Goal: Transaction & Acquisition: Book appointment/travel/reservation

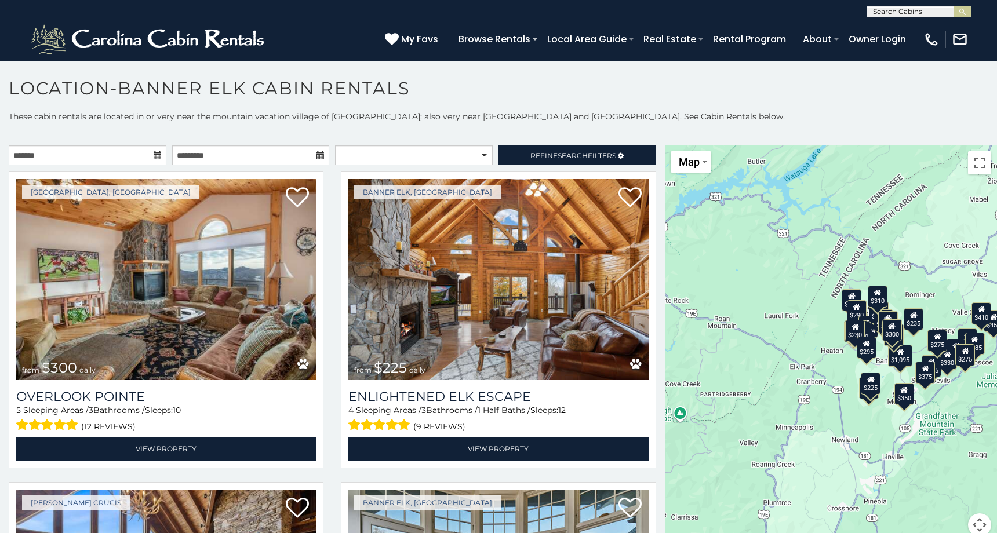
click at [155, 155] on icon at bounding box center [158, 155] width 8 height 8
click at [128, 155] on input "text" at bounding box center [88, 155] width 158 height 20
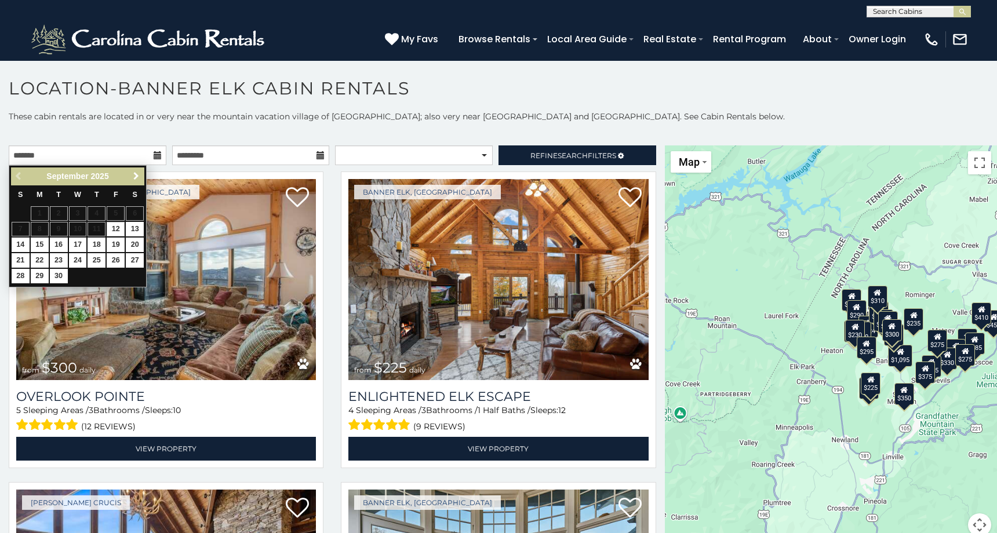
click at [139, 176] on span "Next" at bounding box center [136, 176] width 9 height 9
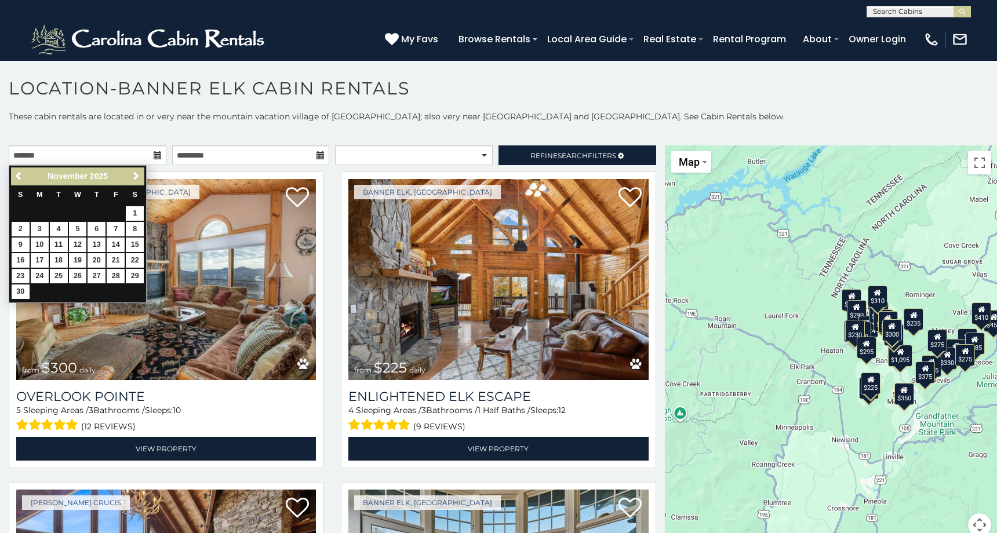
click at [20, 270] on link "23" at bounding box center [21, 276] width 18 height 14
type input "**********"
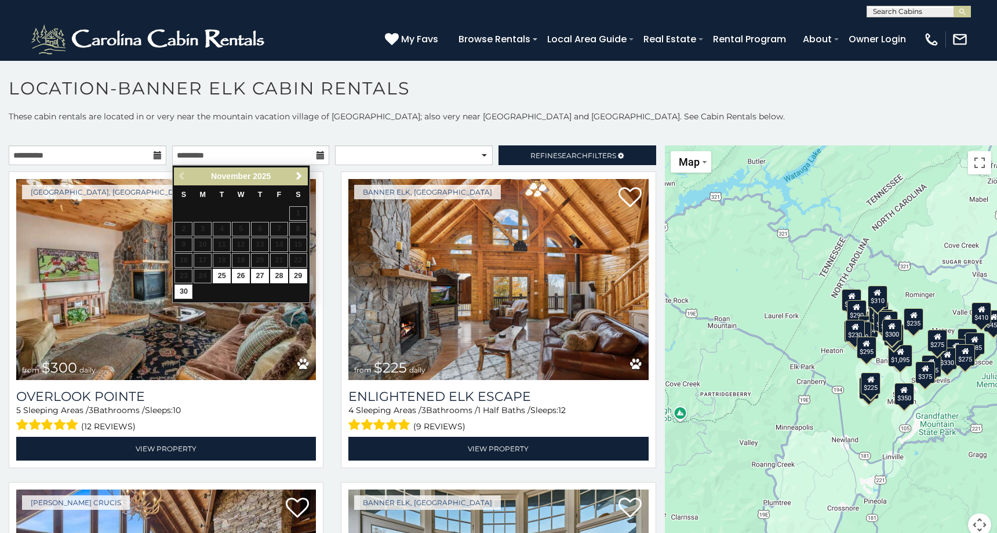
click at [188, 289] on link "30" at bounding box center [183, 292] width 18 height 14
type input "**********"
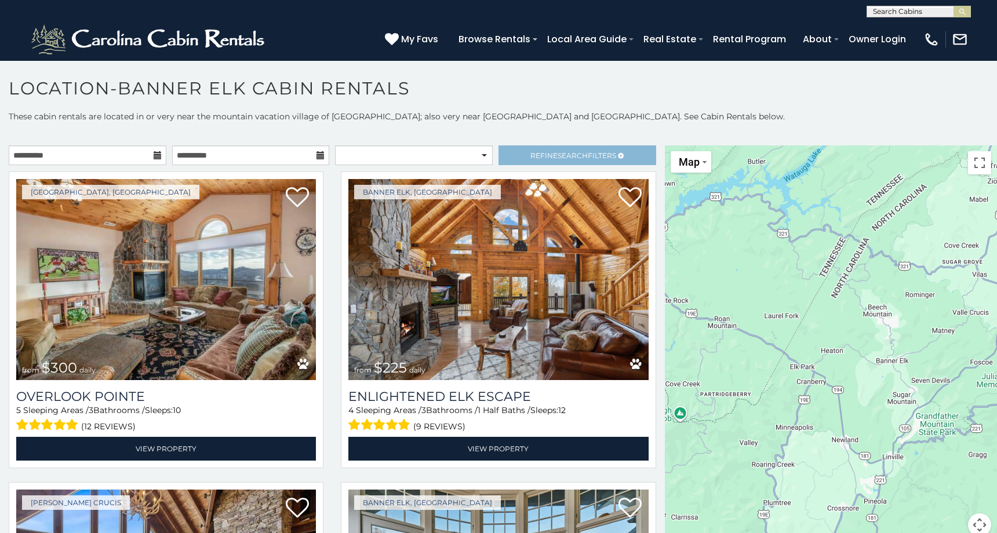
click at [527, 152] on link "Refine Search Filters" at bounding box center [578, 155] width 158 height 20
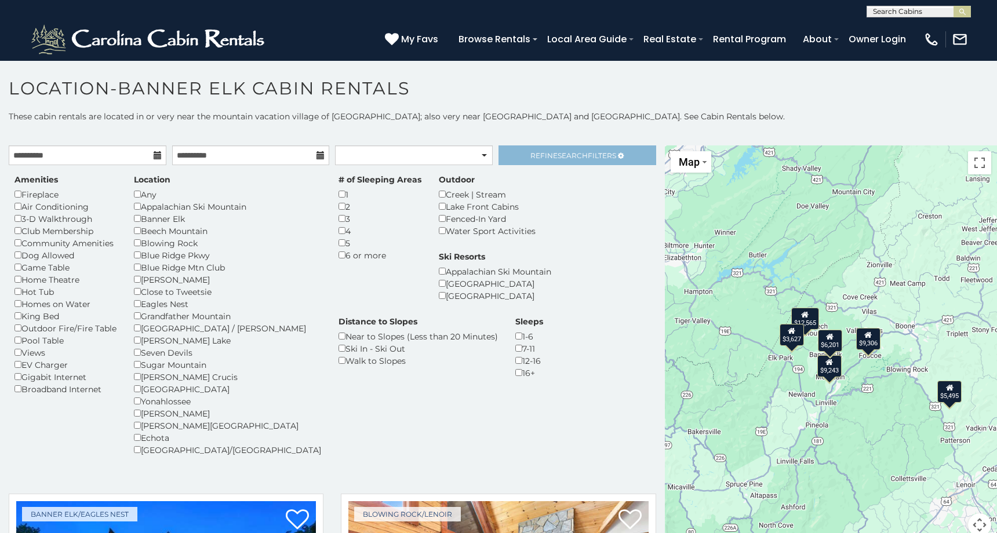
click at [593, 154] on span "Refine Search Filters" at bounding box center [573, 155] width 86 height 9
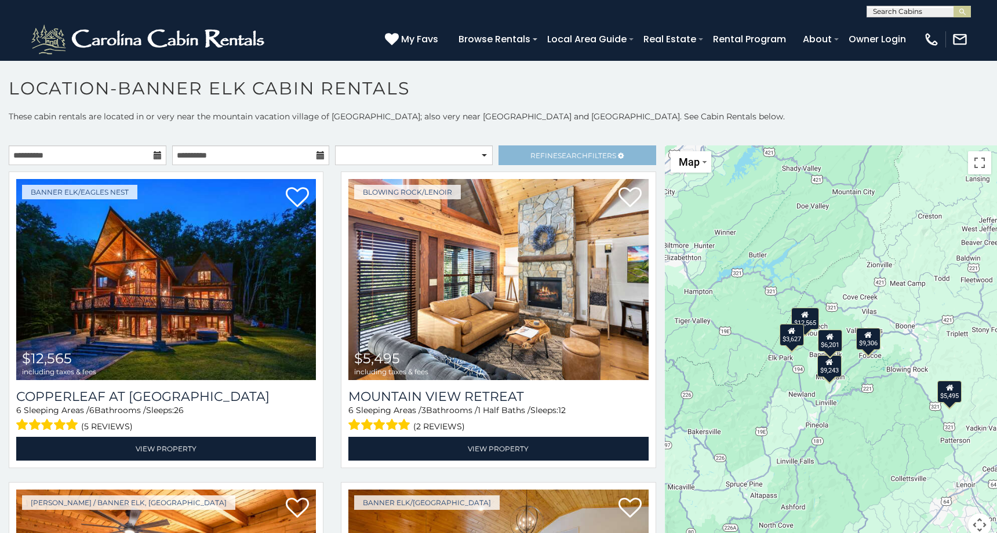
click at [547, 156] on span "Refine Search Filters" at bounding box center [573, 155] width 86 height 9
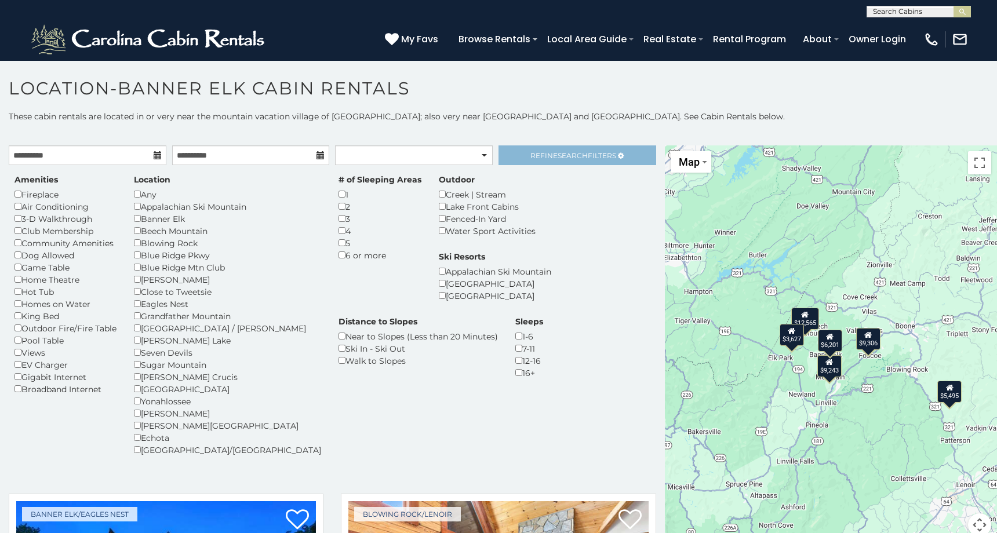
click at [537, 157] on span "Refine Search Filters" at bounding box center [573, 155] width 86 height 9
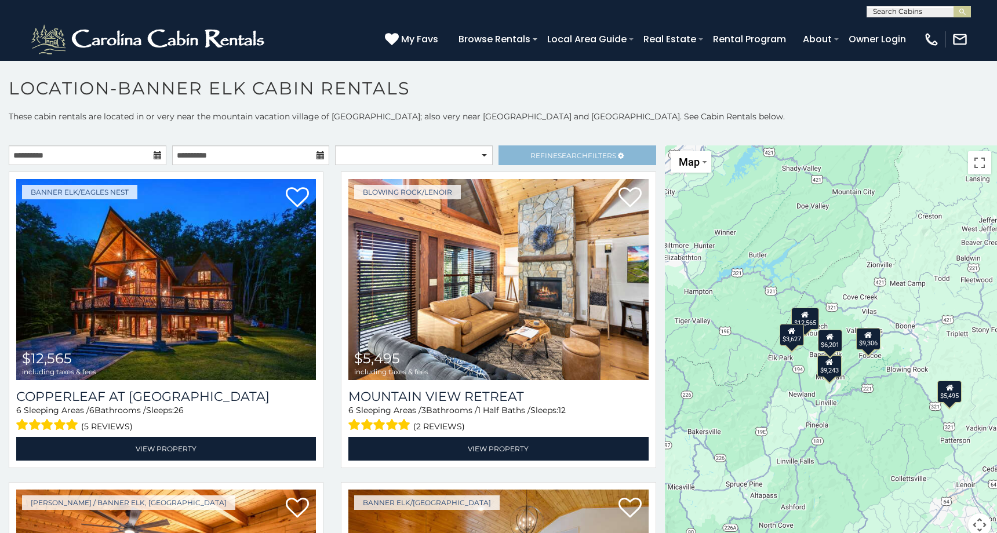
click at [543, 152] on span "Refine Search Filters" at bounding box center [573, 155] width 86 height 9
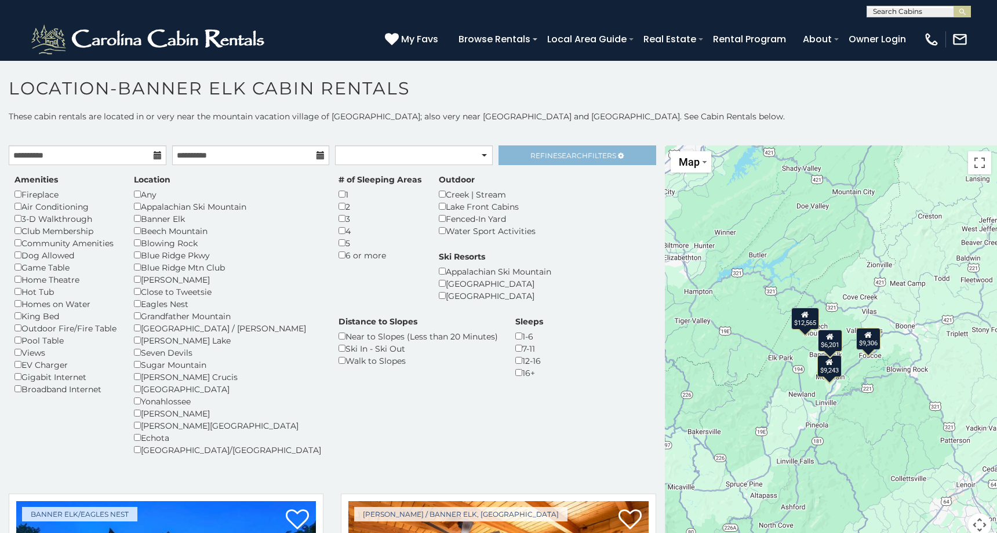
click at [567, 154] on span "Search" at bounding box center [573, 155] width 30 height 9
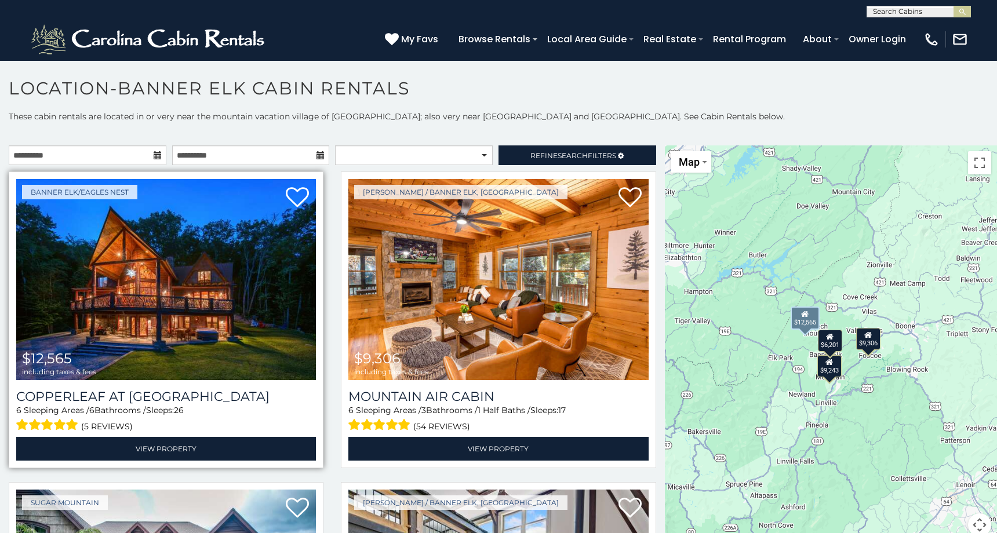
click at [197, 286] on img at bounding box center [166, 279] width 300 height 201
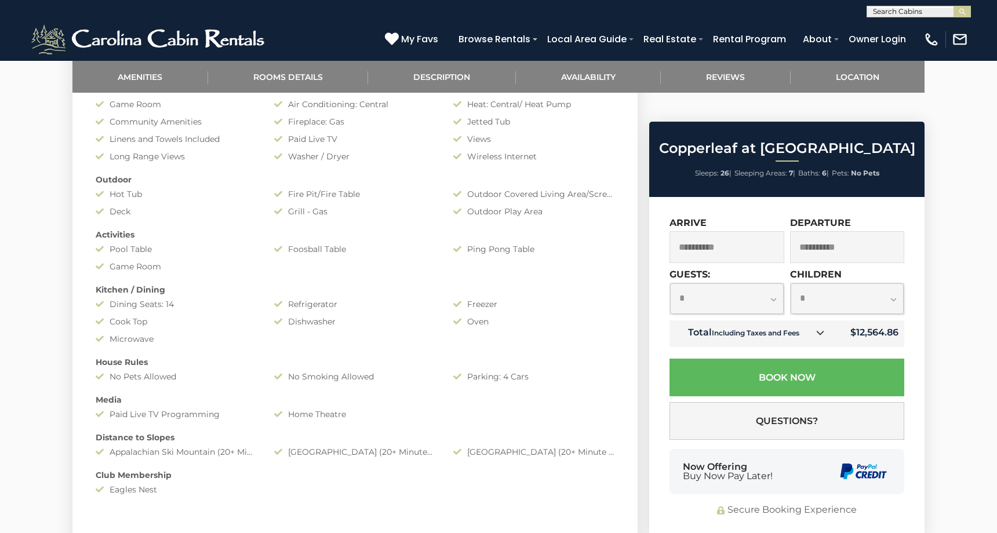
scroll to position [147, 0]
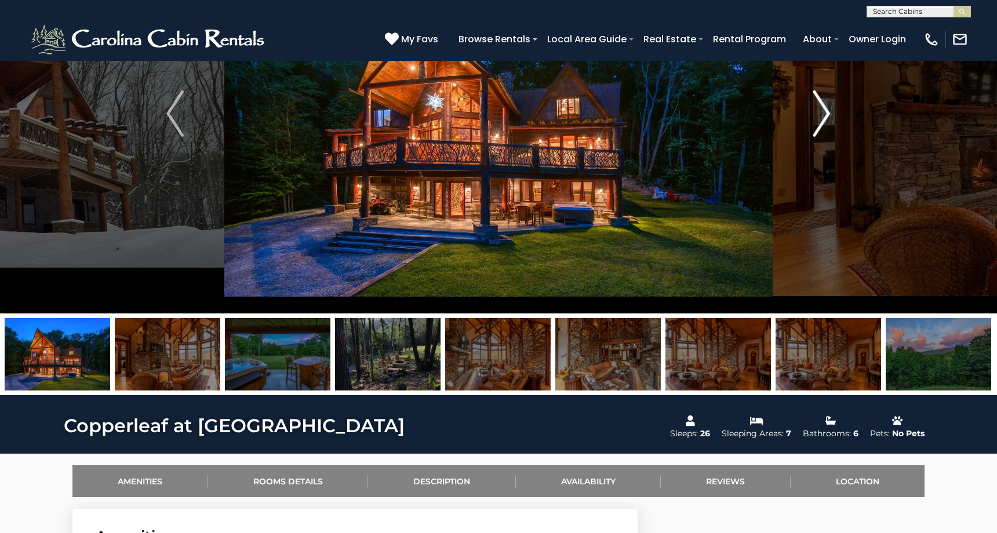
click at [819, 113] on img "Next" at bounding box center [821, 113] width 17 height 46
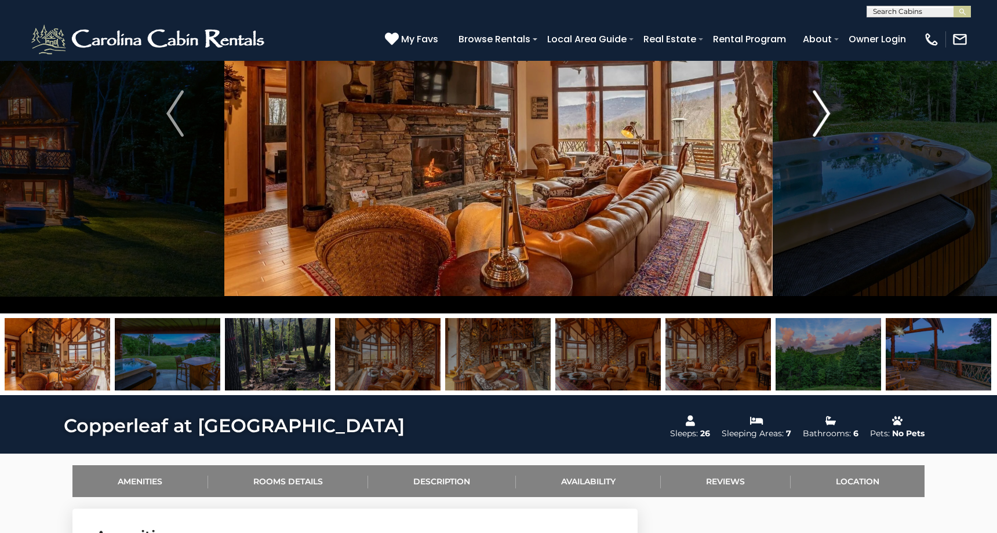
click at [819, 113] on img "Next" at bounding box center [821, 113] width 17 height 46
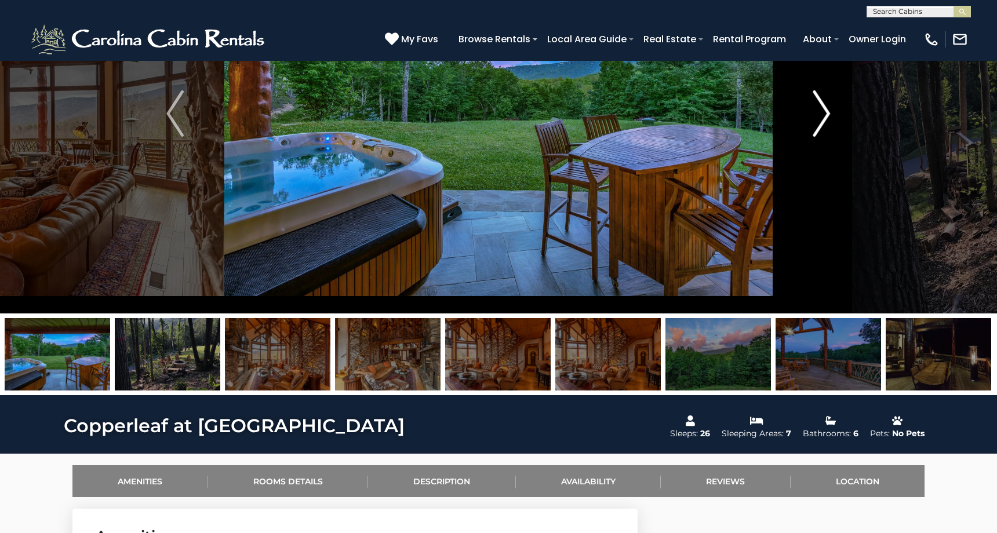
click at [812, 111] on button "Next" at bounding box center [822, 114] width 98 height 400
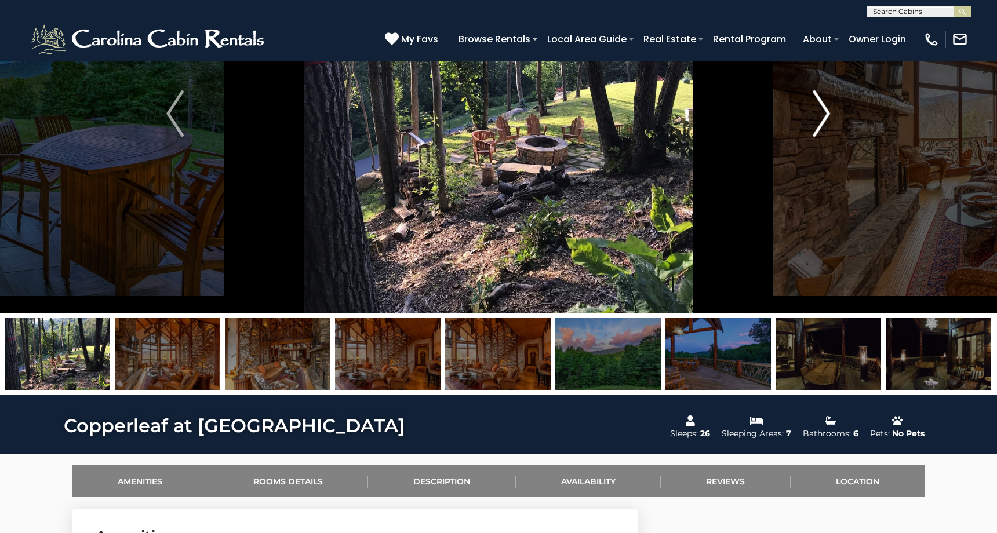
click at [812, 111] on button "Next" at bounding box center [822, 114] width 98 height 400
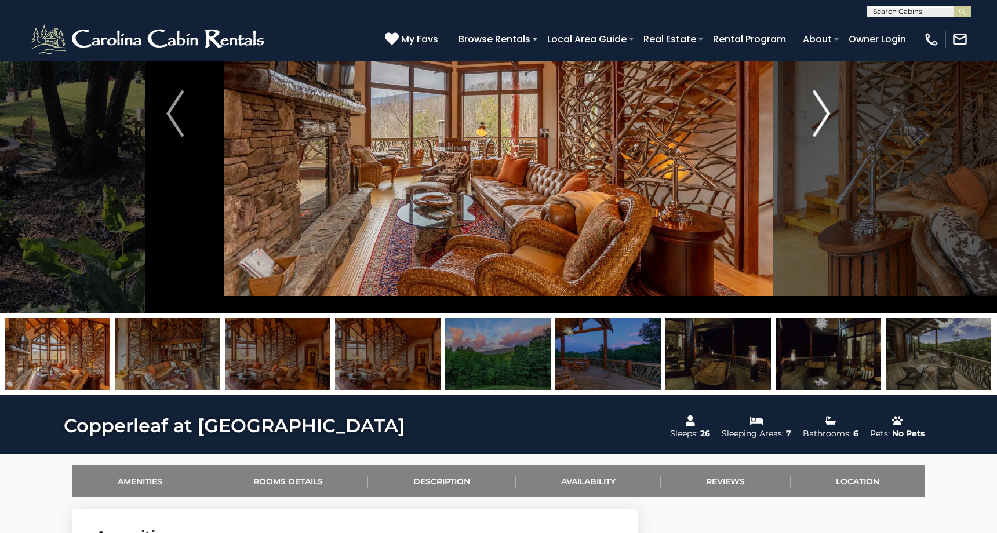
click at [812, 111] on button "Next" at bounding box center [822, 114] width 98 height 400
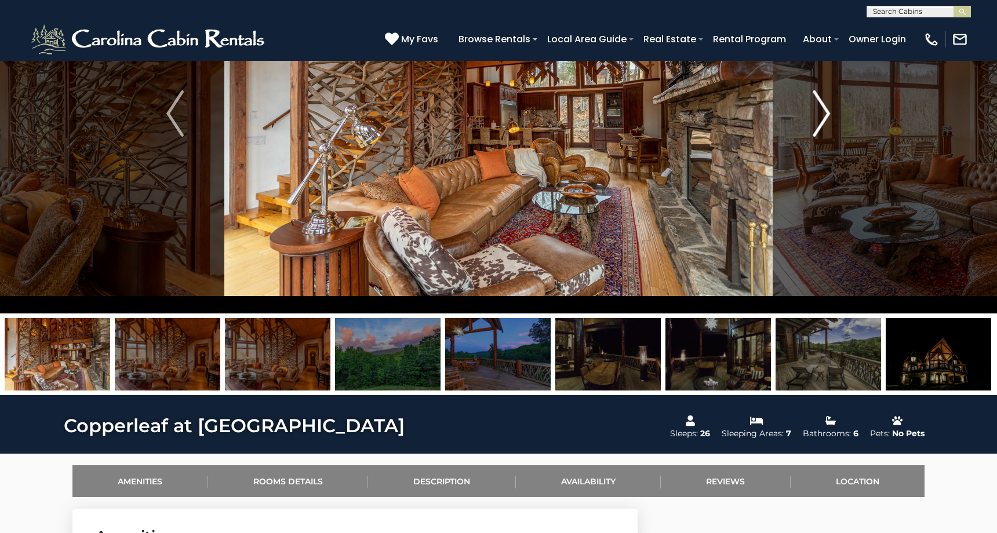
click at [812, 111] on button "Next" at bounding box center [822, 114] width 98 height 400
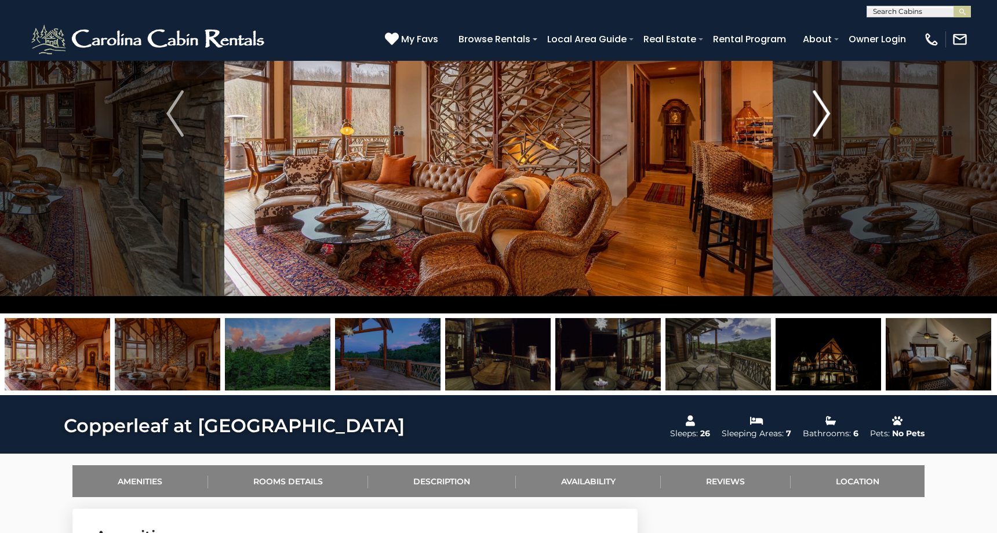
click at [812, 111] on button "Next" at bounding box center [822, 114] width 98 height 400
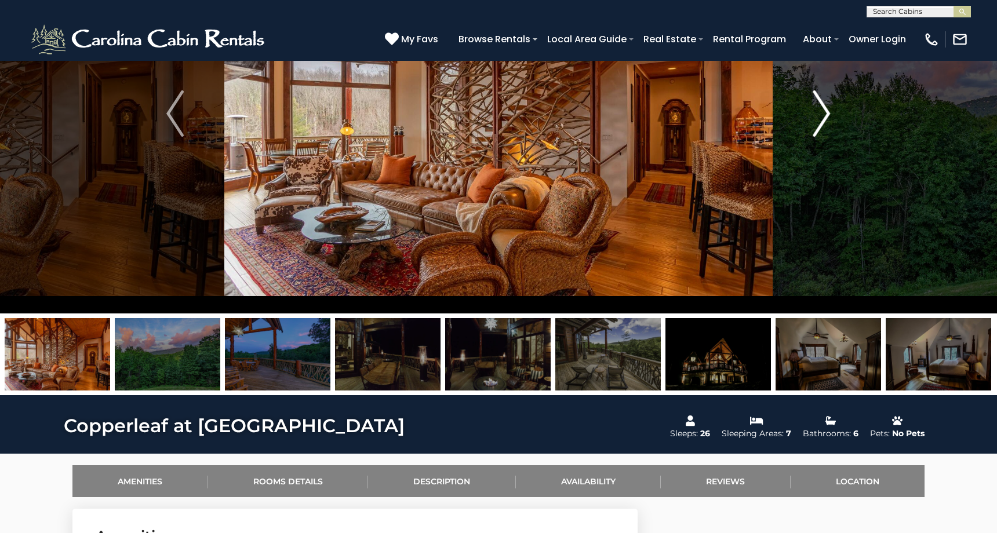
click at [812, 111] on button "Next" at bounding box center [822, 114] width 98 height 400
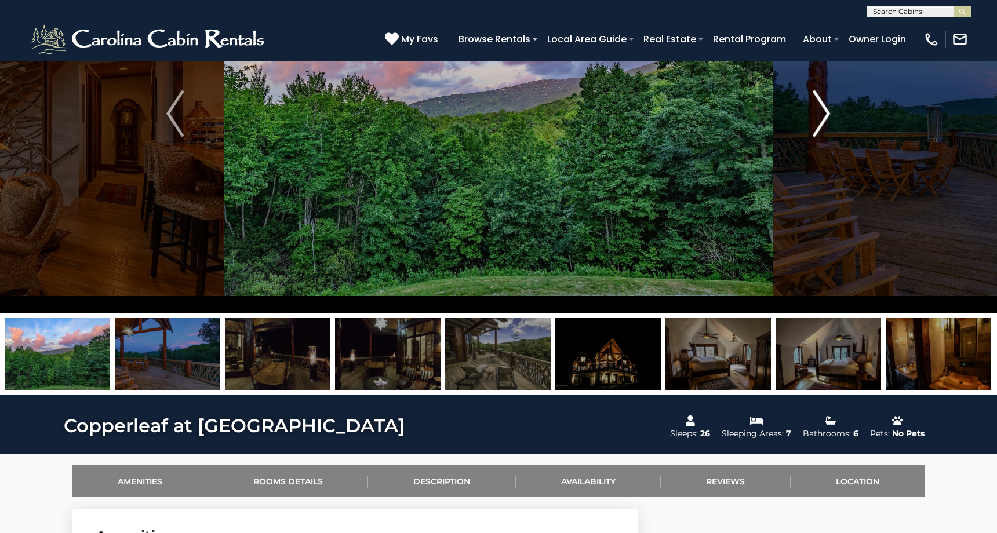
click at [812, 111] on button "Next" at bounding box center [822, 114] width 98 height 400
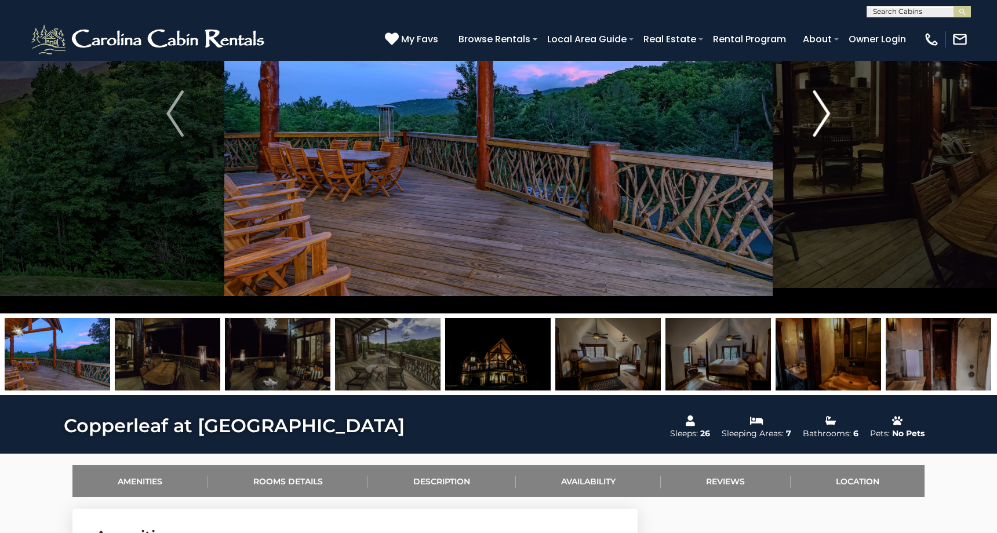
click at [812, 112] on button "Next" at bounding box center [822, 114] width 98 height 400
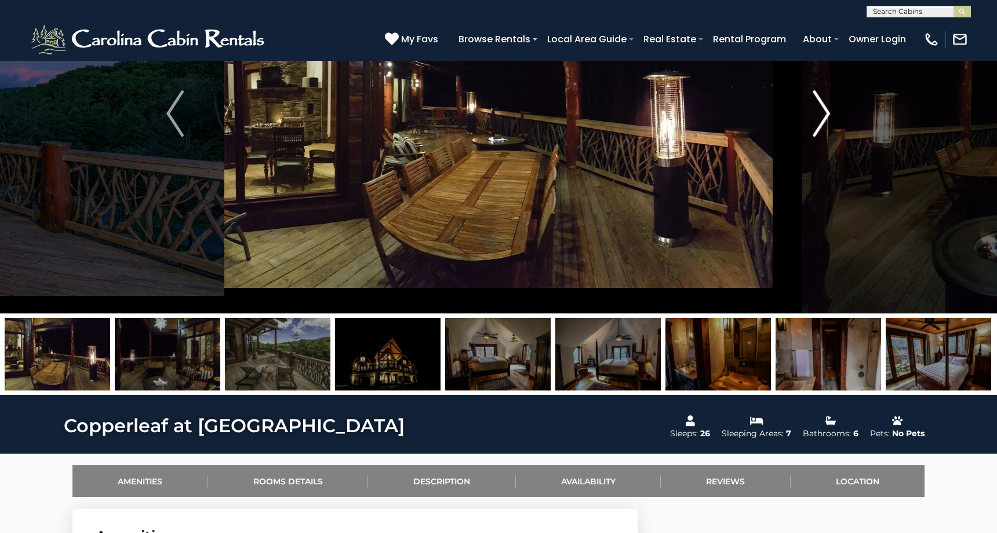
click at [812, 112] on button "Next" at bounding box center [822, 114] width 98 height 400
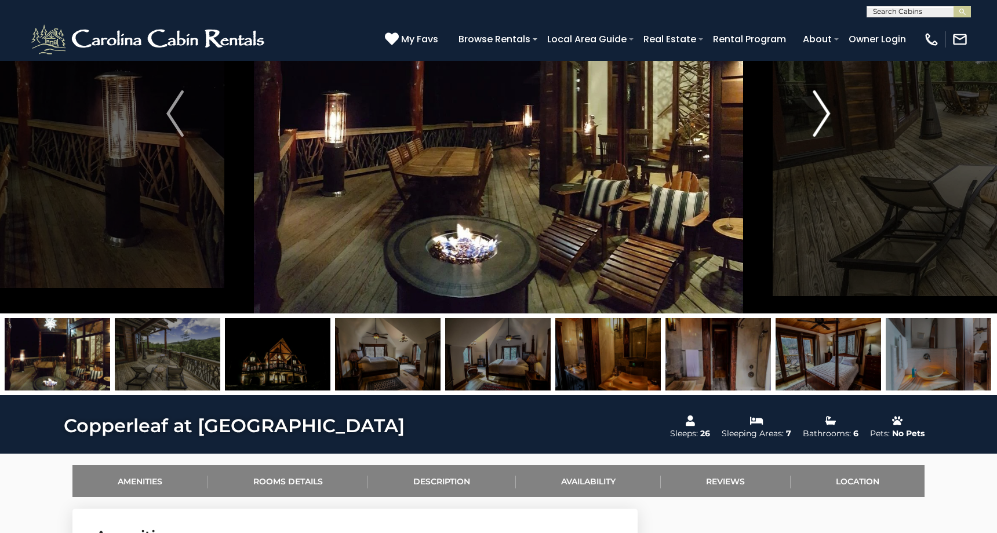
click at [812, 112] on button "Next" at bounding box center [822, 114] width 98 height 400
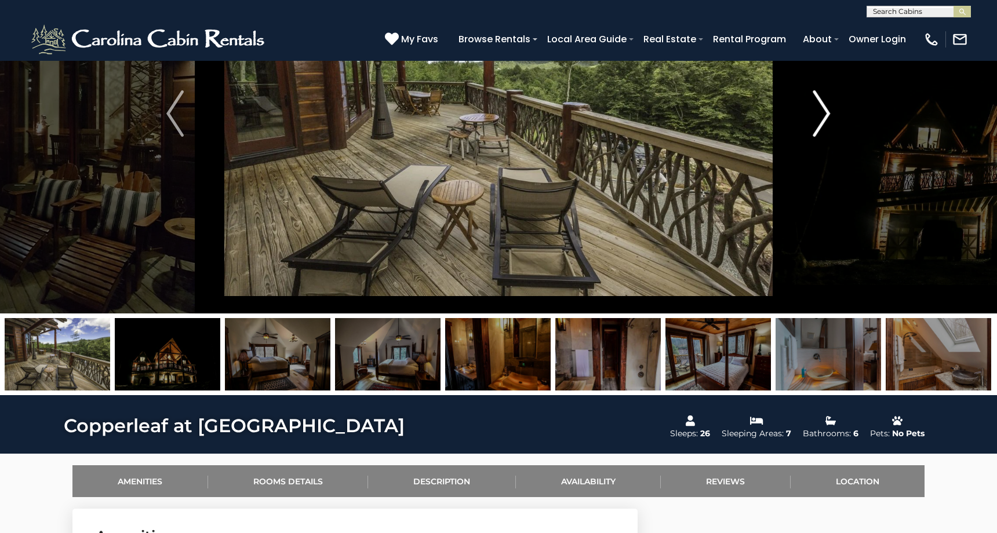
click at [810, 112] on button "Next" at bounding box center [822, 114] width 98 height 400
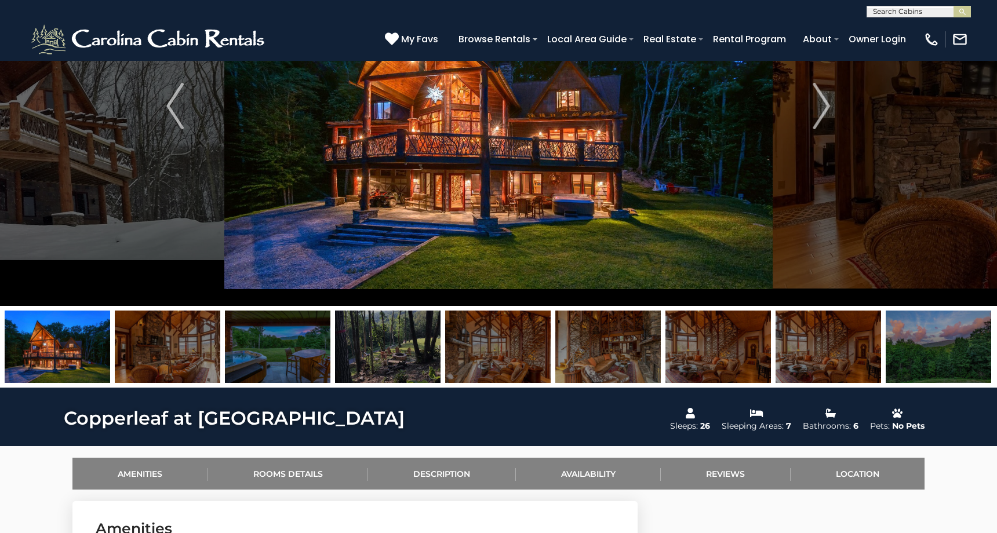
scroll to position [153, 0]
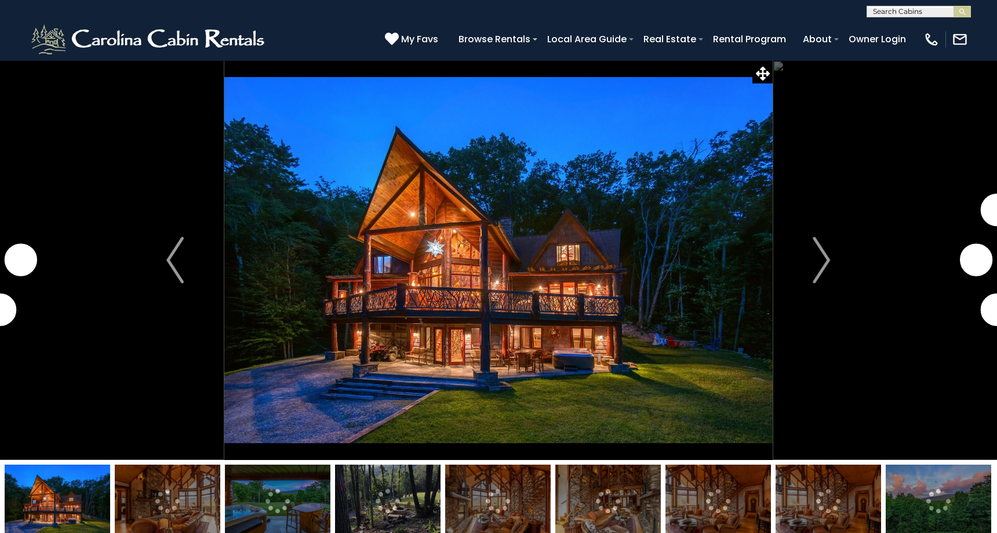
scroll to position [136, 0]
